Goal: Register for event/course

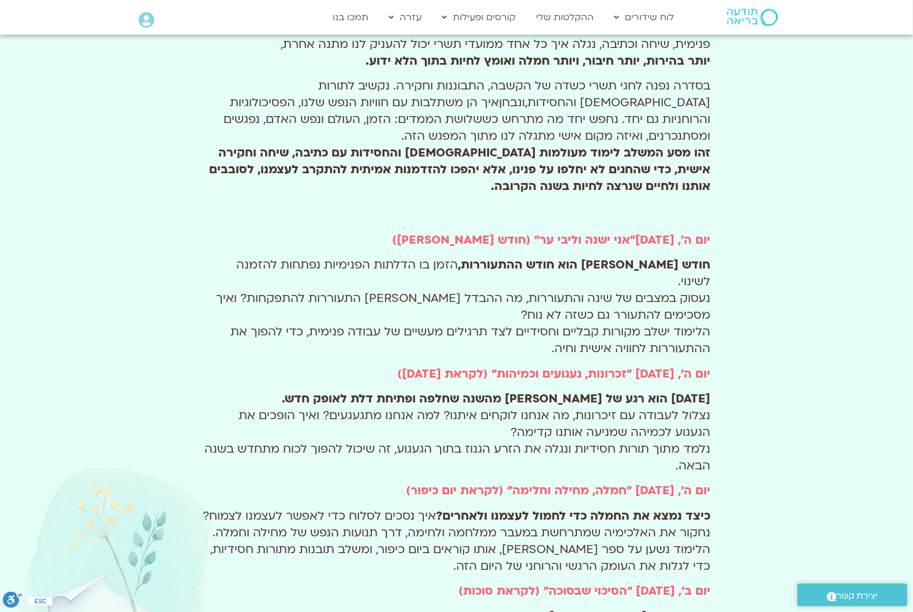
scroll to position [433, 0]
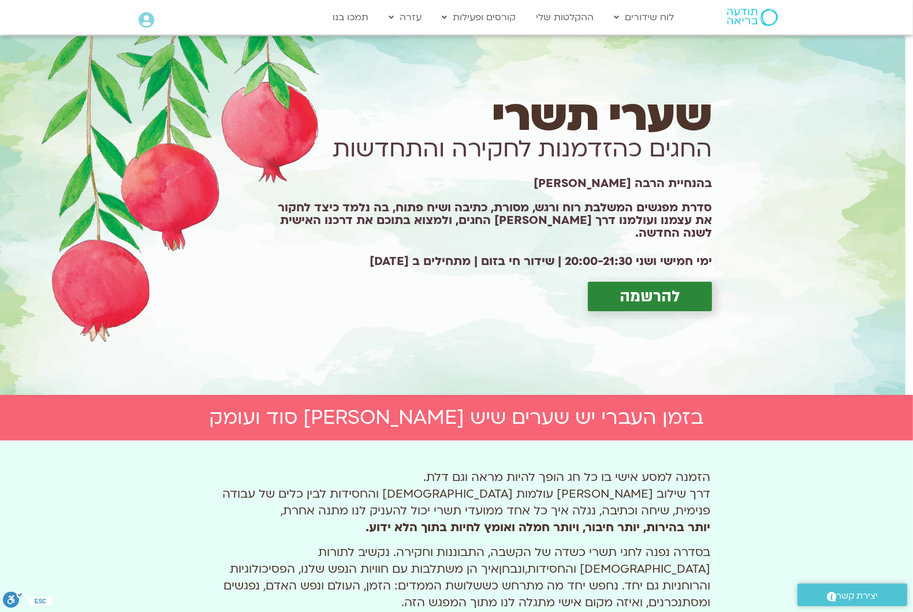
click at [659, 287] on span "להרשמה" at bounding box center [649, 296] width 61 height 18
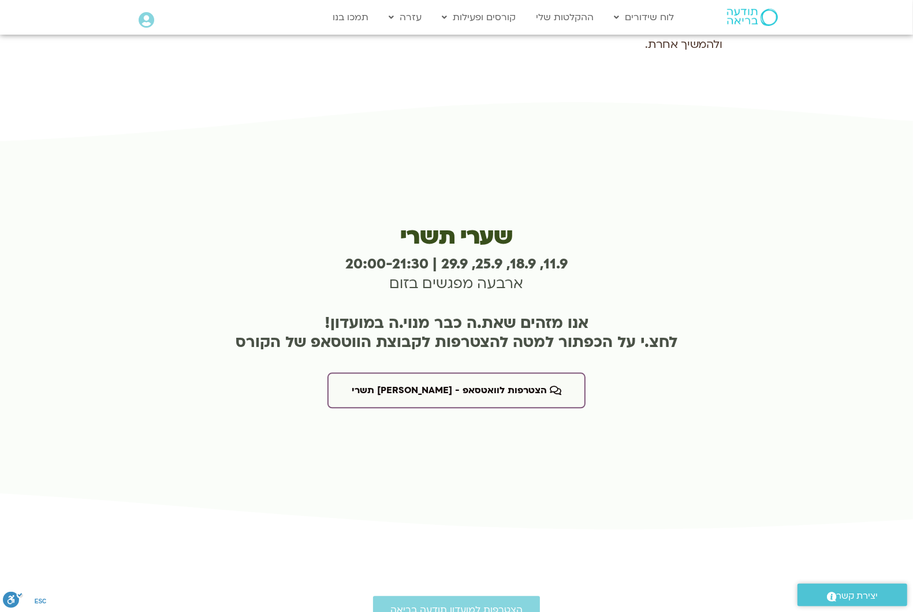
scroll to position [2160, 0]
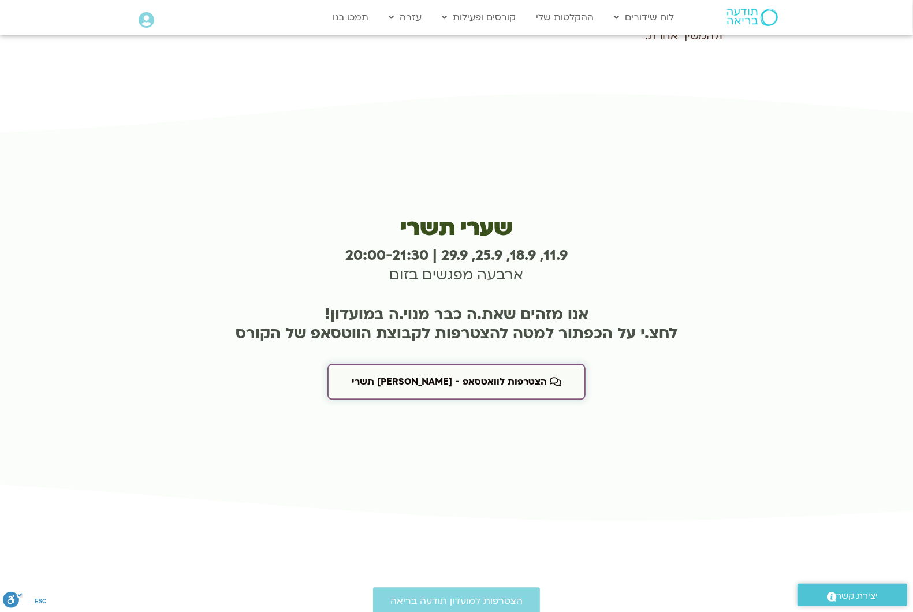
click at [488, 376] on span "הצטרפות לוואטסאפ - [PERSON_NAME] תשרי" at bounding box center [449, 381] width 195 height 10
click at [497, 376] on span "הצטרפות לוואטסאפ - [PERSON_NAME] תשרי" at bounding box center [449, 381] width 195 height 10
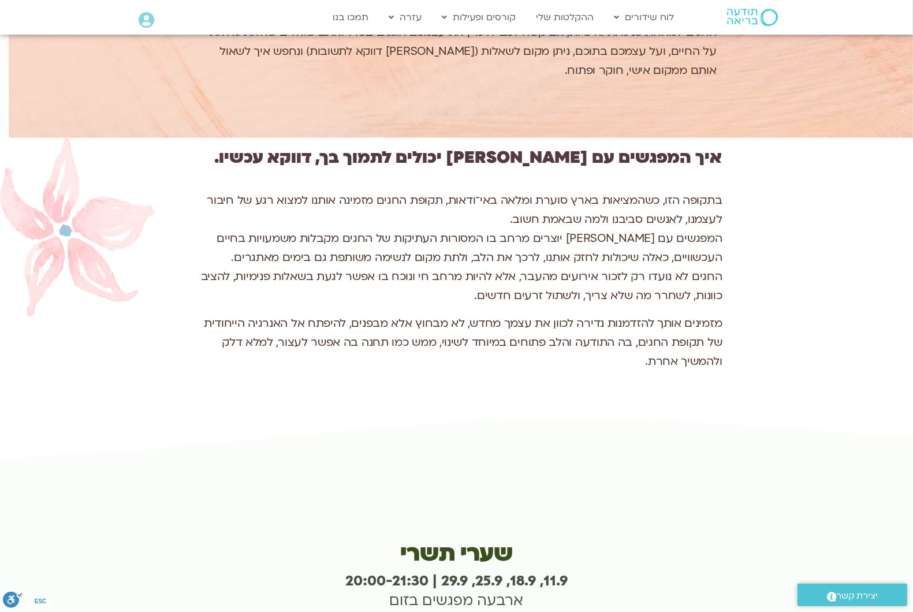
scroll to position [1799, 0]
